Goal: Task Accomplishment & Management: Manage account settings

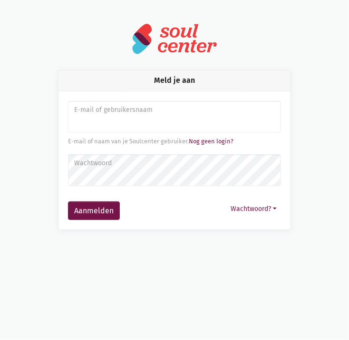
type input "[PERSON_NAME][EMAIL_ADDRESS][DOMAIN_NAME]"
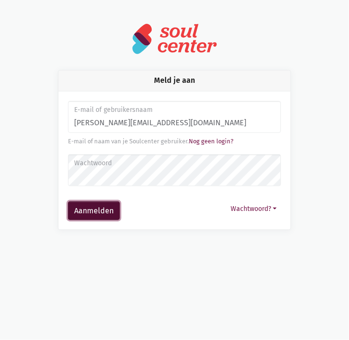
click at [91, 209] on button "Aanmelden" at bounding box center [94, 210] width 52 height 19
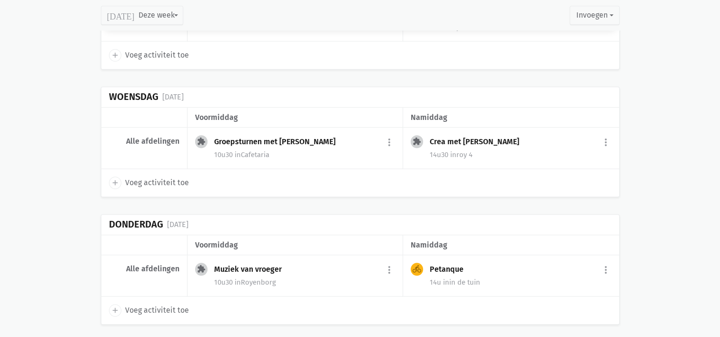
scroll to position [909, 0]
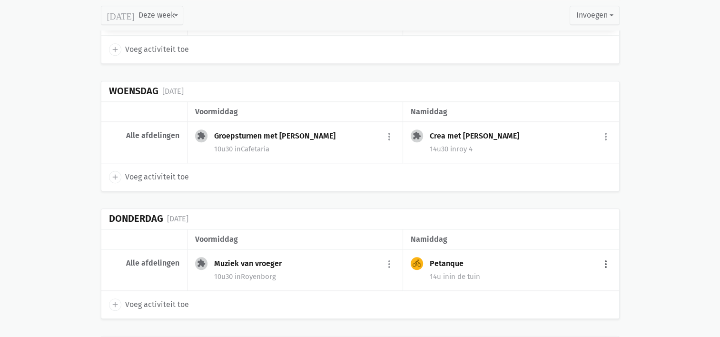
click at [341, 255] on button "more_vert" at bounding box center [605, 264] width 11 height 18
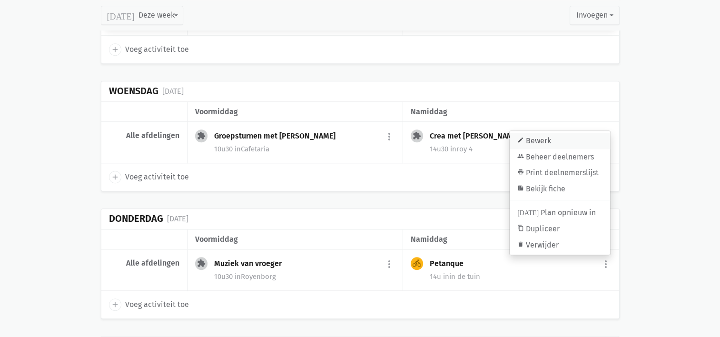
click at [341, 138] on link "edit Bewerk" at bounding box center [559, 141] width 100 height 16
select select "14:00"
select select "15:00"
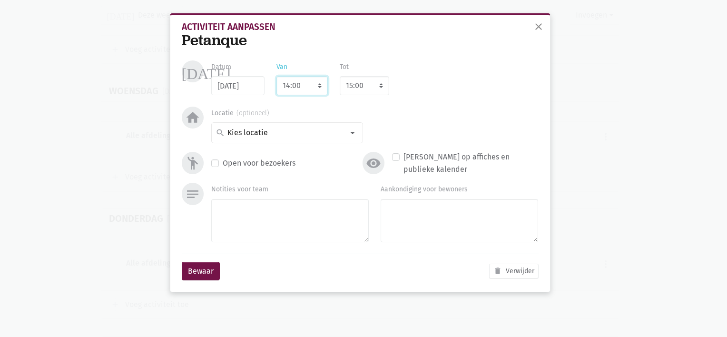
click at [286, 87] on select "7:00 7:15 7:30 7:45 8:00 8:15 8:30 8:45 9:00 9:15 9:30 9:45 10:00 10:15 10:30 1…" at bounding box center [301, 85] width 51 height 19
select select "10:30"
click at [276, 76] on select "7:00 7:15 7:30 7:45 8:00 8:15 8:30 8:45 9:00 9:15 9:30 9:45 10:00 10:15 10:30 1…" at bounding box center [301, 85] width 51 height 19
select select "11:30"
click at [192, 270] on button "Bewaar" at bounding box center [201, 271] width 38 height 19
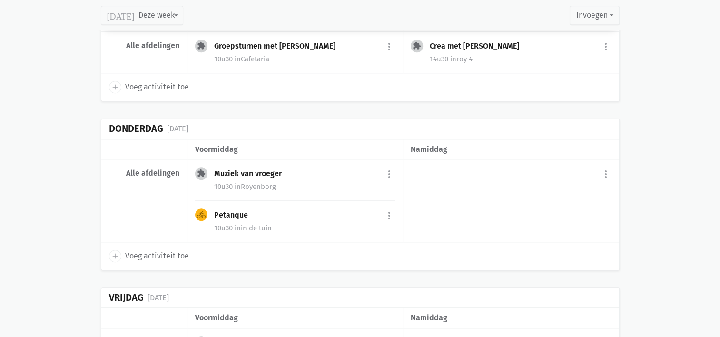
scroll to position [1024, 0]
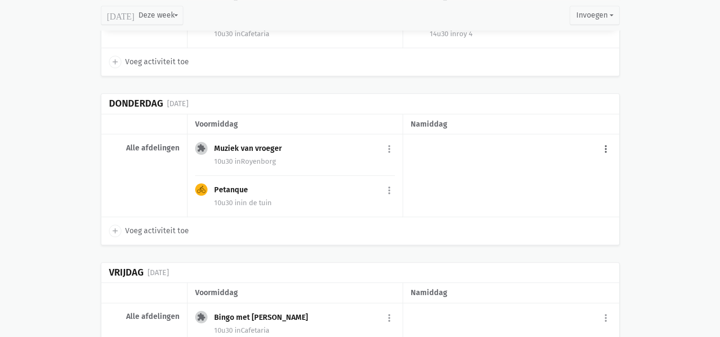
click at [341, 141] on button "more_vert" at bounding box center [605, 149] width 11 height 18
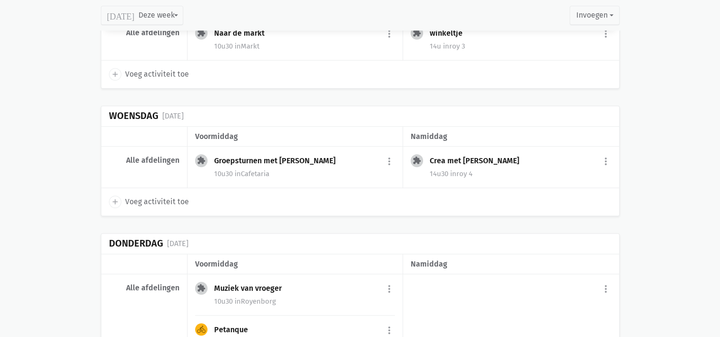
scroll to position [1093, 0]
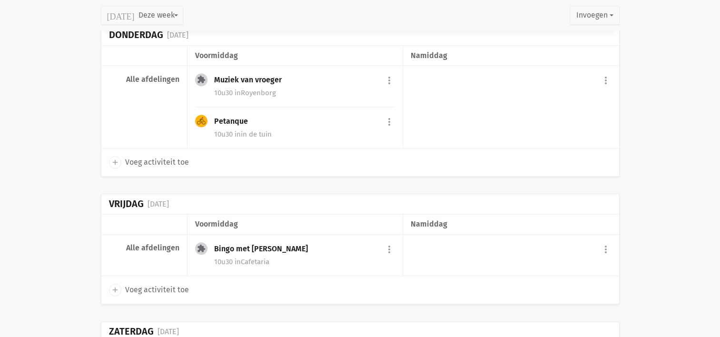
click at [237, 75] on div "Muziek van vroeger" at bounding box center [251, 80] width 75 height 10
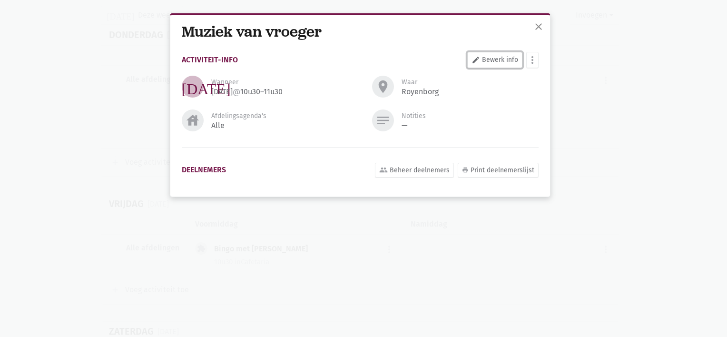
click at [341, 60] on link "edit Bewerk info" at bounding box center [494, 60] width 55 height 16
select select "10:30"
select select "11:30"
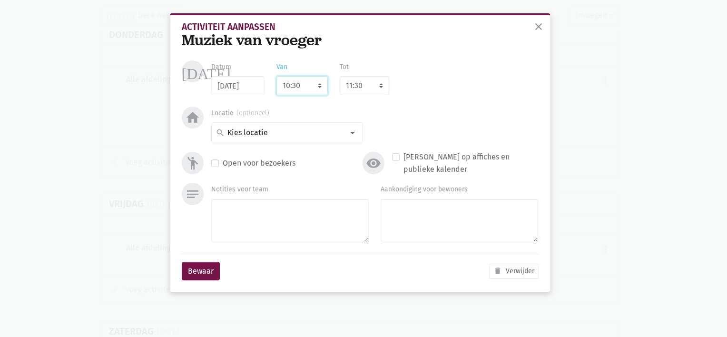
click at [286, 87] on select "7:00 7:15 7:30 7:45 8:00 8:15 8:30 8:45 9:00 9:15 9:30 9:45 10:00 10:15 10:30 1…" at bounding box center [301, 85] width 51 height 19
select select "14:00"
click at [276, 76] on select "7:00 7:15 7:30 7:45 8:00 8:15 8:30 8:45 9:00 9:15 9:30 9:45 10:00 10:15 10:30 1…" at bounding box center [301, 85] width 51 height 19
select select "15:00"
click at [199, 268] on button "Bewaar" at bounding box center [201, 271] width 38 height 19
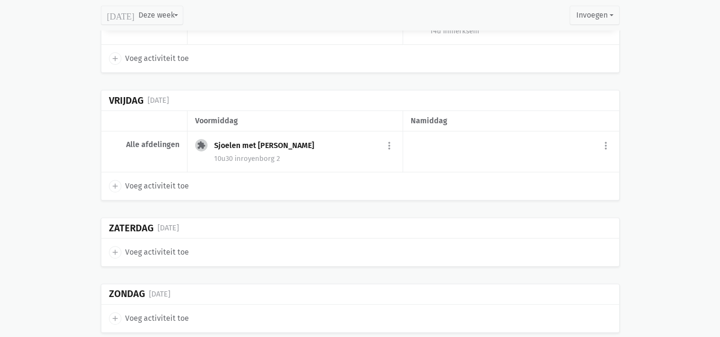
scroll to position [135, 0]
